Goal: Transaction & Acquisition: Purchase product/service

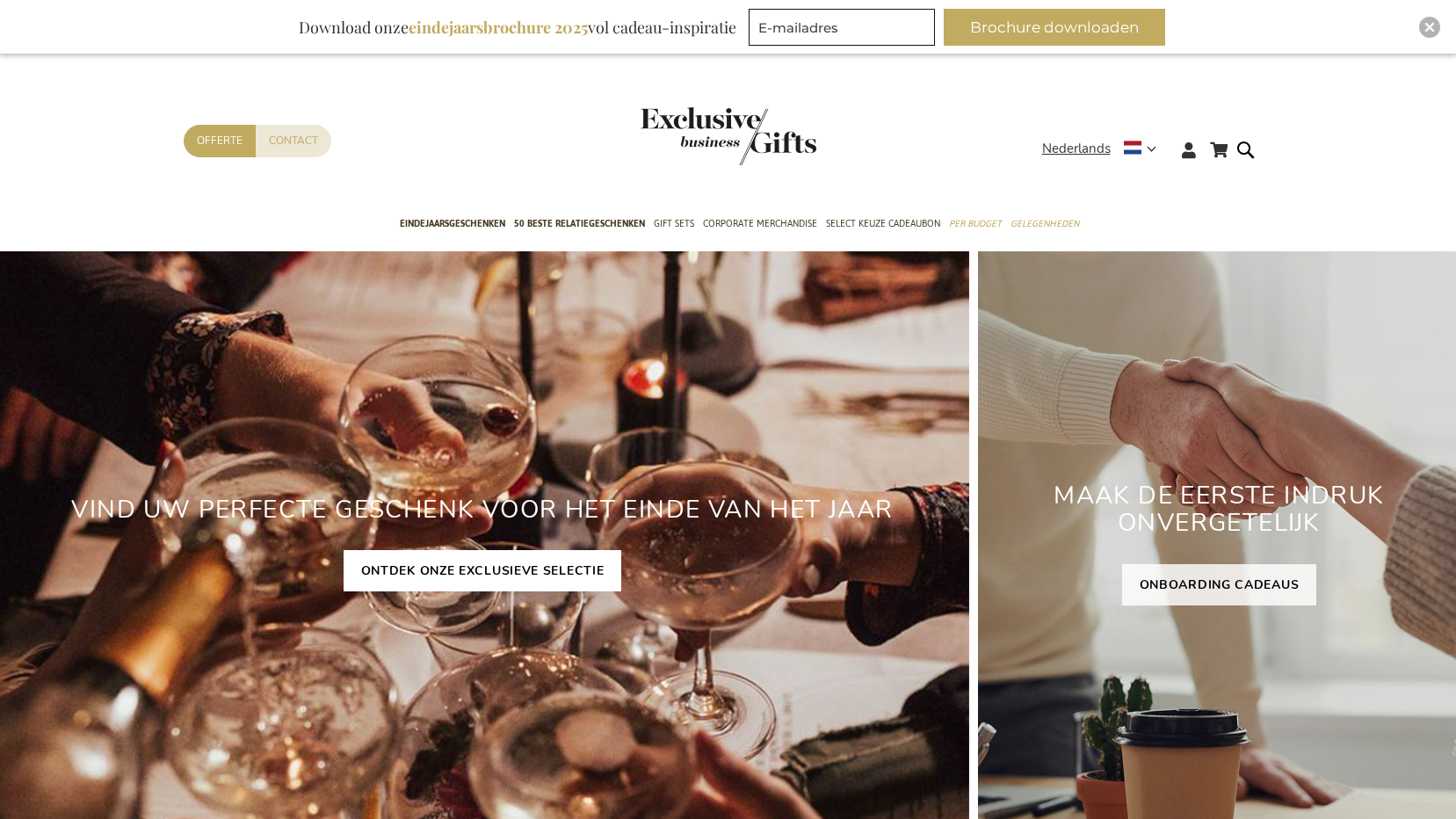
click at [518, 569] on link "ONTDEK ONZE EXCLUSIEVE SELECTIE" at bounding box center [483, 571] width 279 height 42
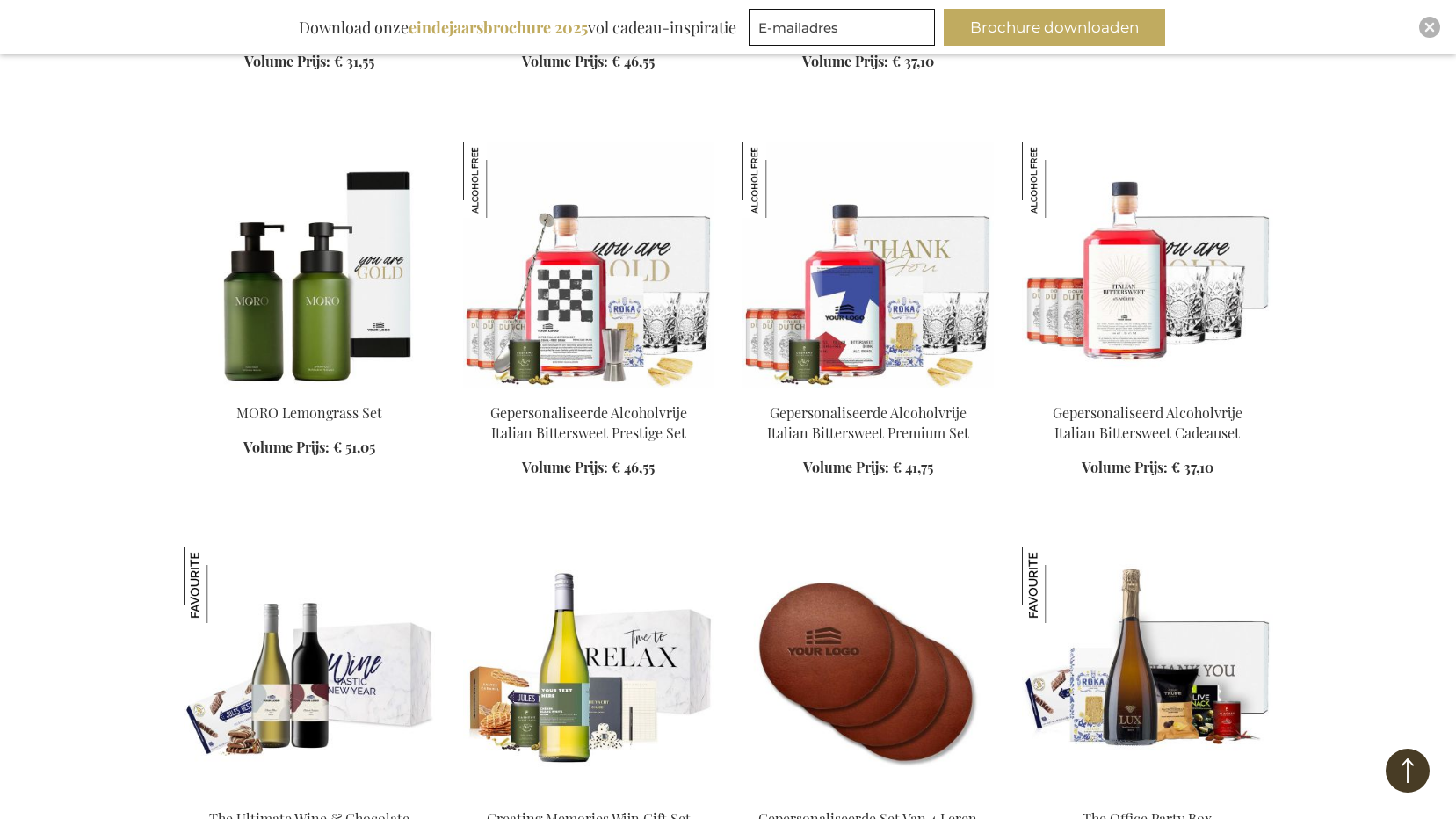
scroll to position [2374, 0]
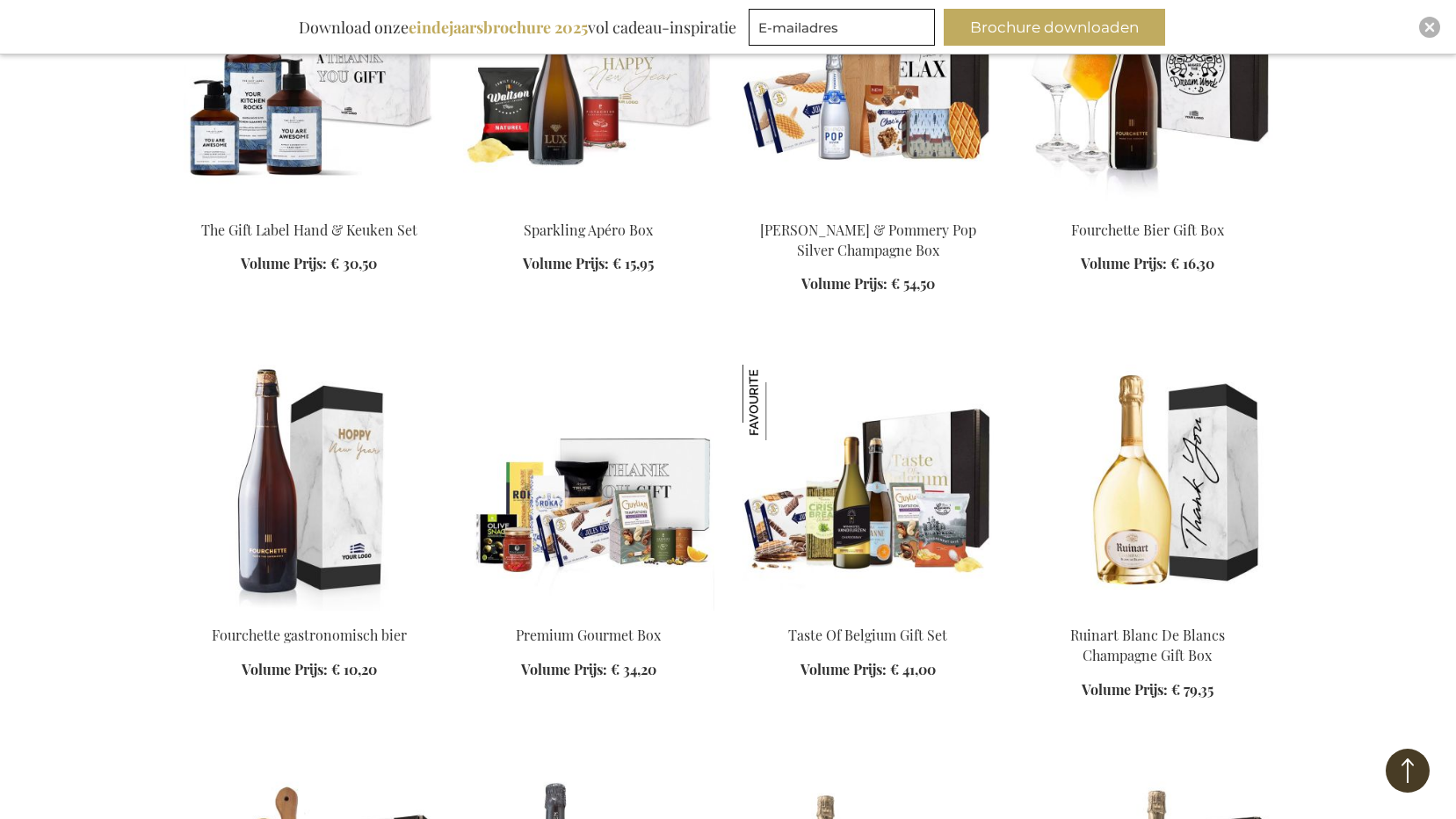
scroll to position [3429, 0]
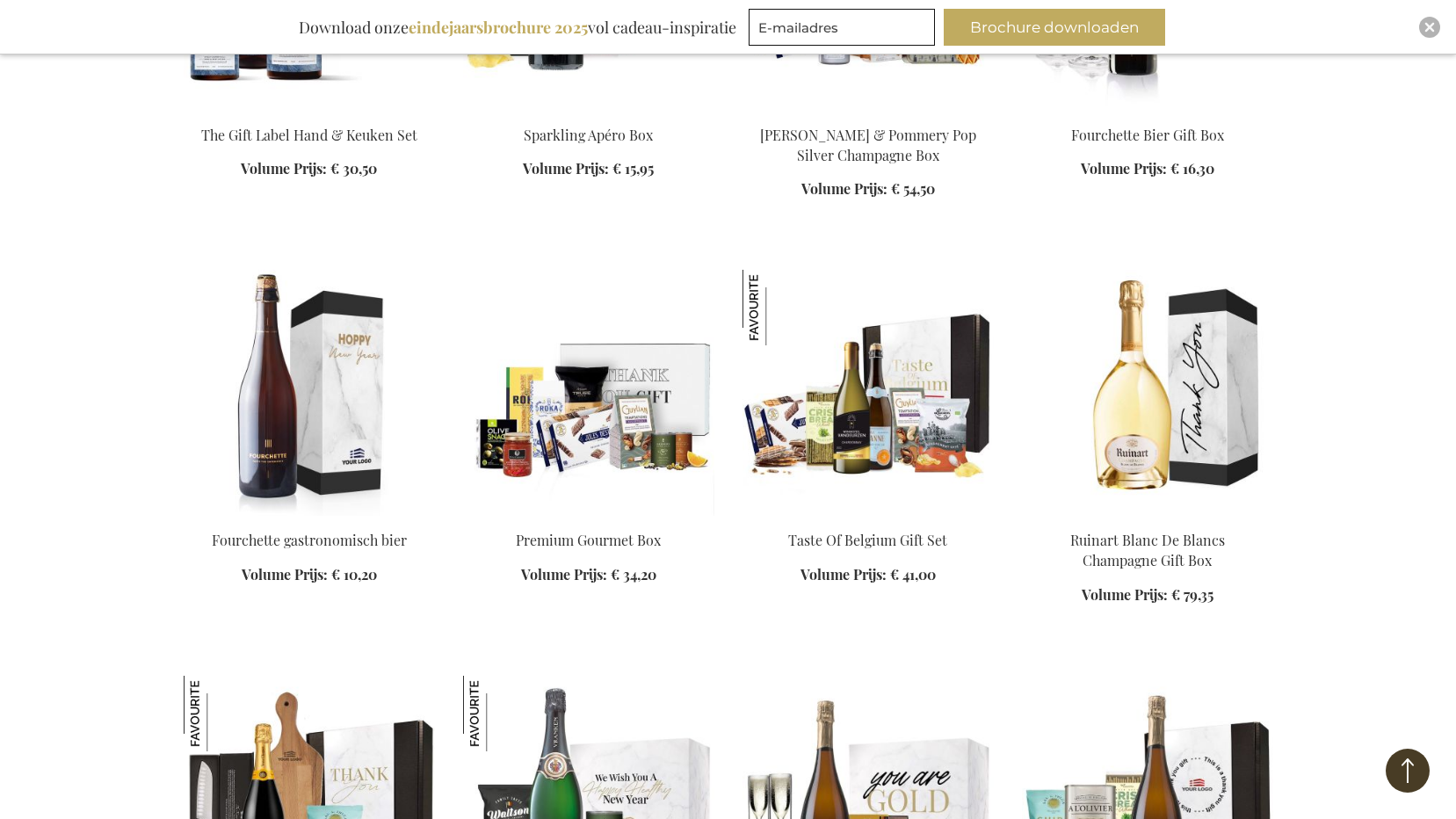
scroll to position [3605, 0]
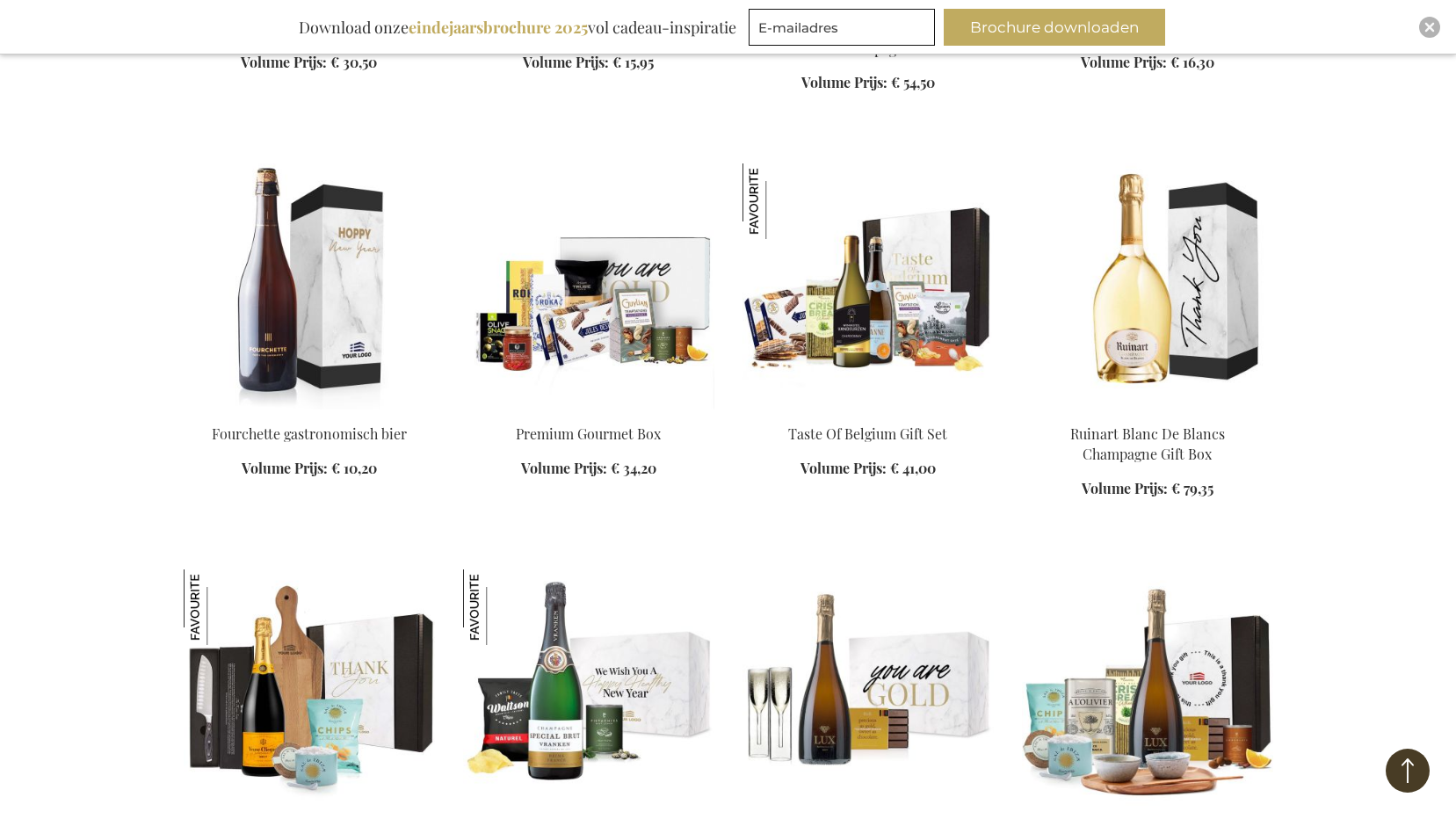
click at [592, 325] on img at bounding box center [589, 287] width 252 height 246
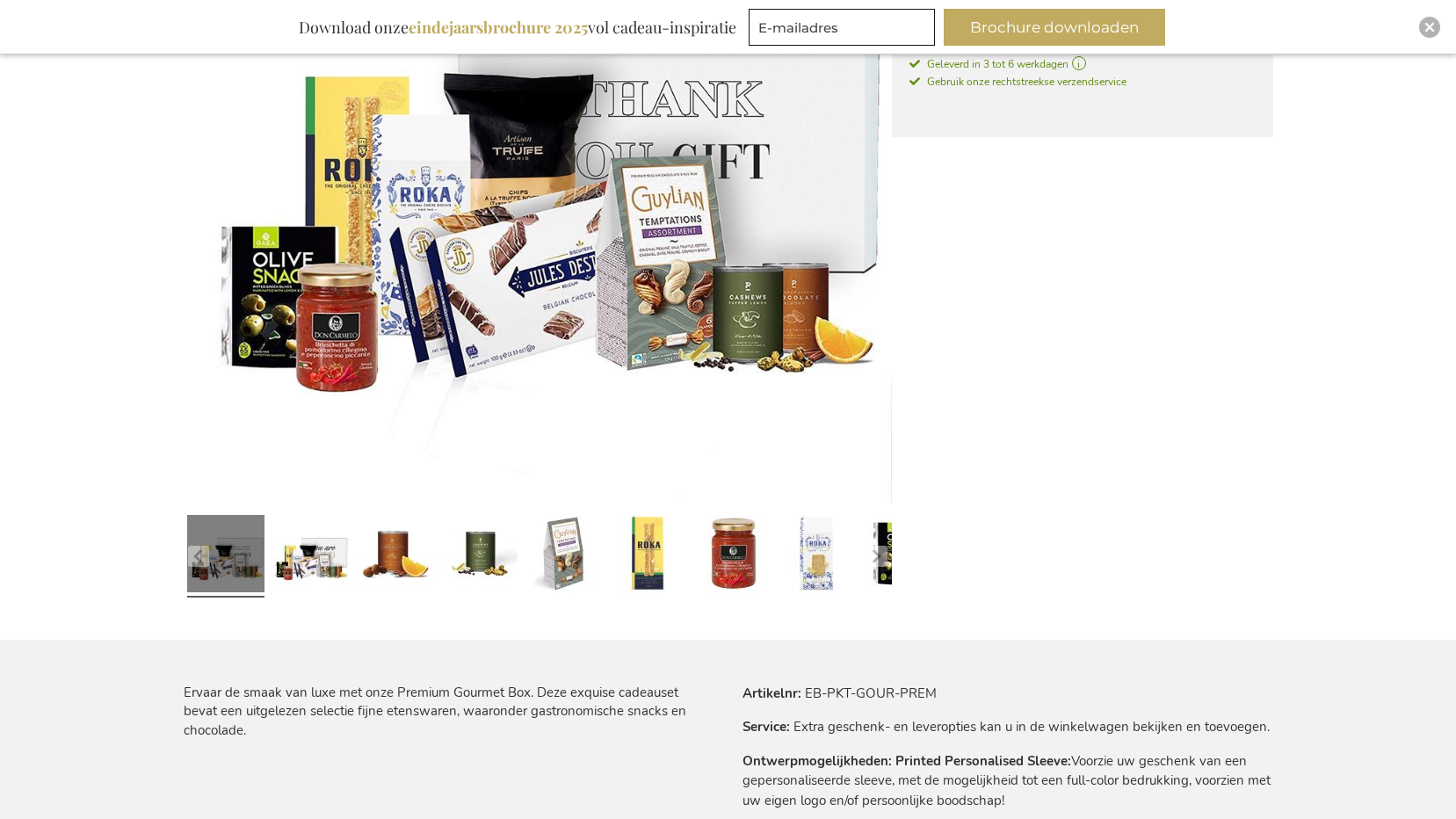
scroll to position [661, 0]
